Goal: Task Accomplishment & Management: Use online tool/utility

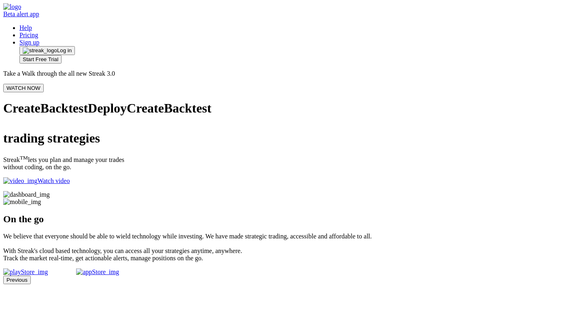
click at [72, 47] on span "Log in" at bounding box center [64, 50] width 15 height 6
